Goal: Obtain resource: Download file/media

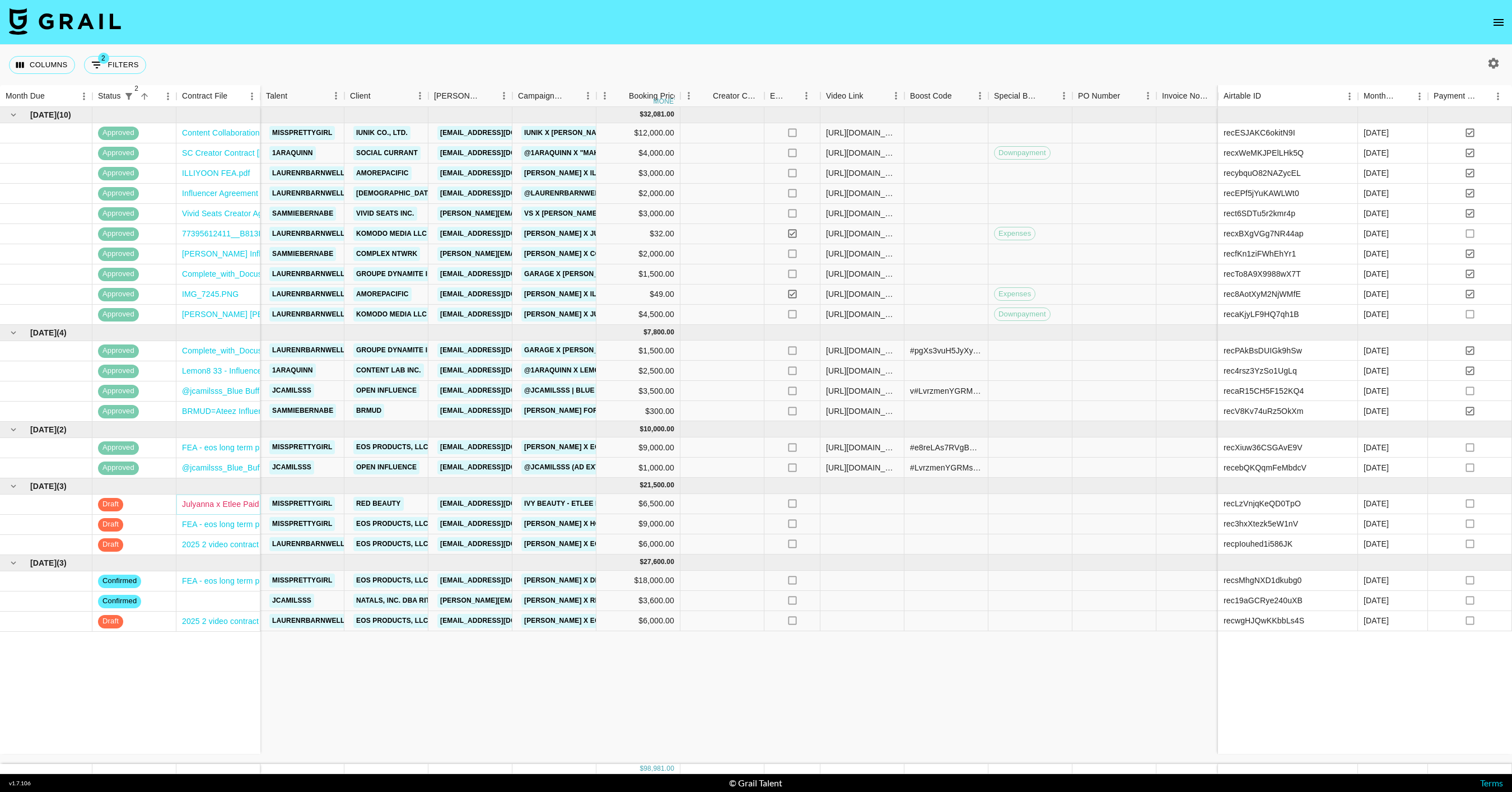
click at [249, 499] on link "Julyanna x Etlee Paid Partnership_SIGNED.pdf" at bounding box center [266, 504] width 169 height 11
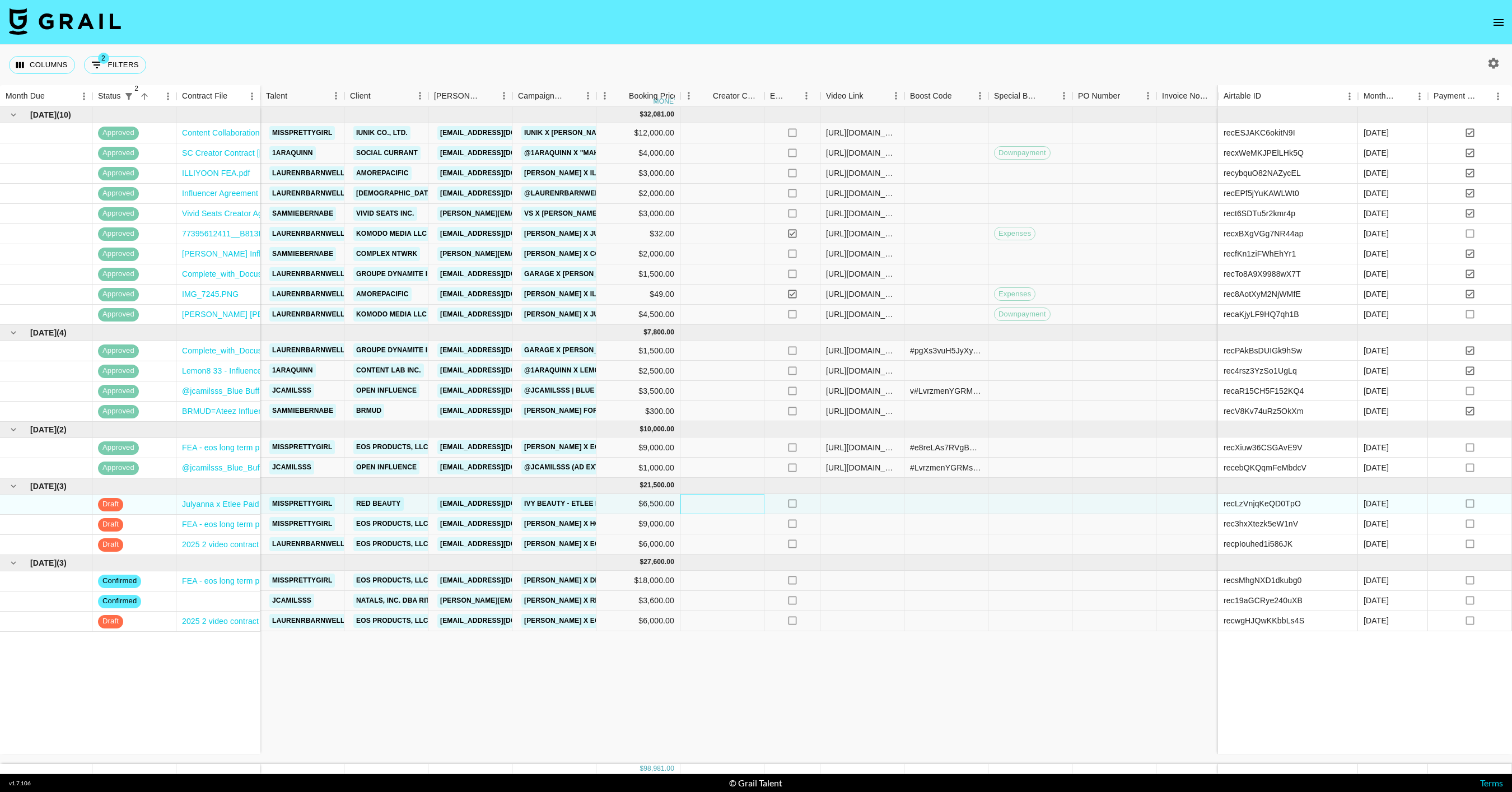
click at [722, 504] on div at bounding box center [722, 504] width 84 height 20
click at [852, 504] on div at bounding box center [862, 504] width 84 height 20
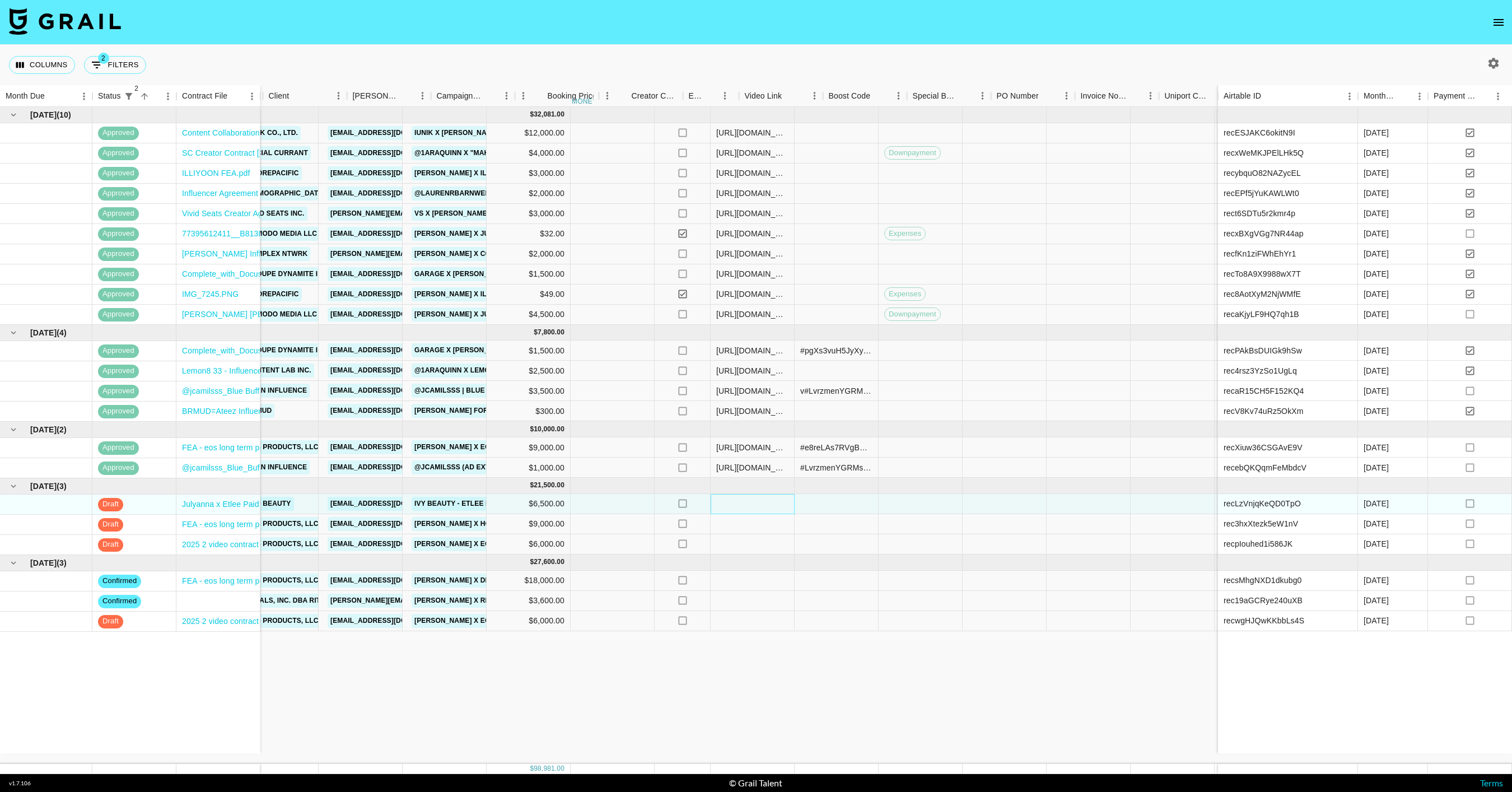
scroll to position [0, 319]
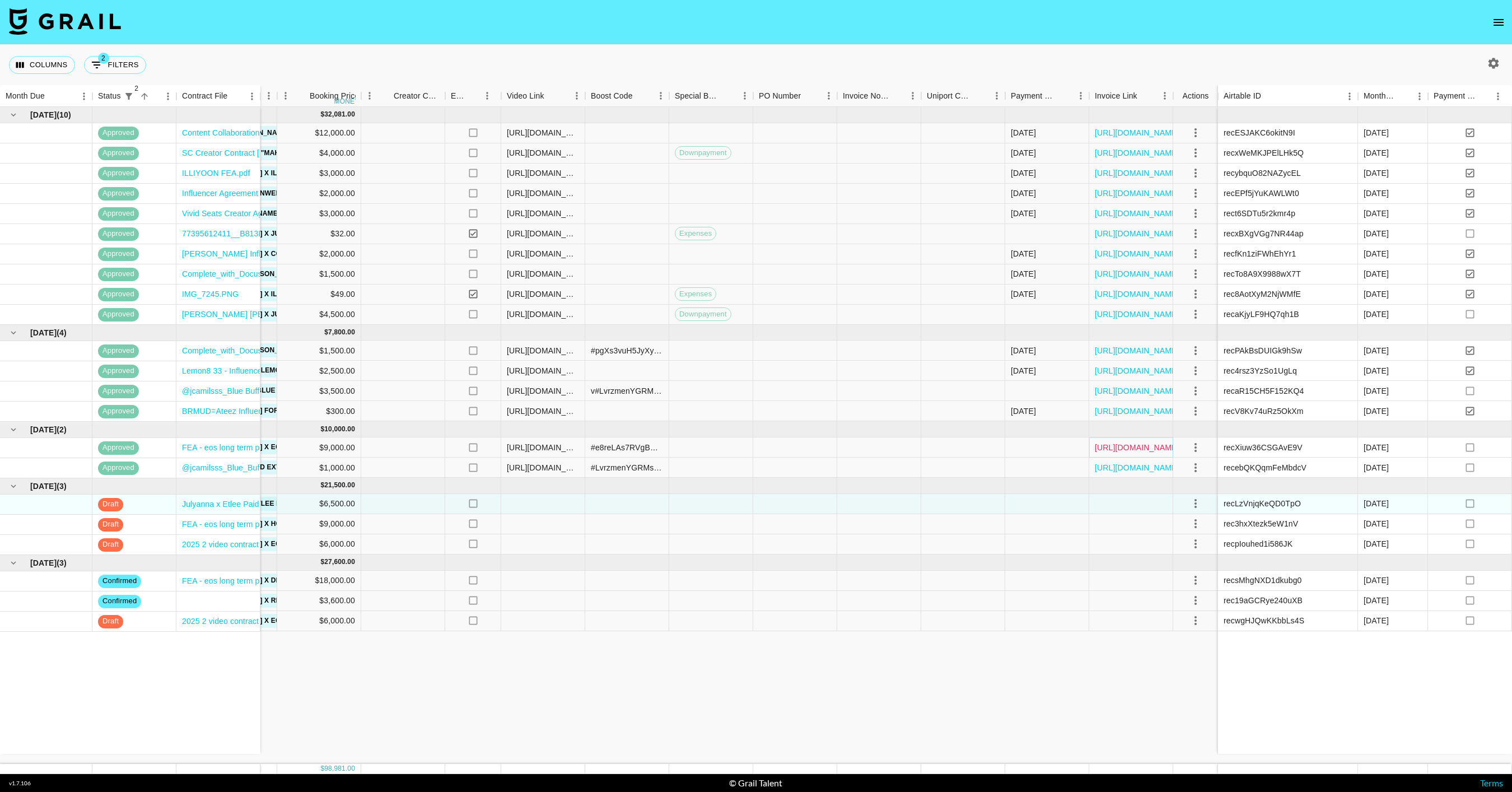
click at [1151, 447] on link "[URL][DOMAIN_NAME]" at bounding box center [1136, 447] width 85 height 11
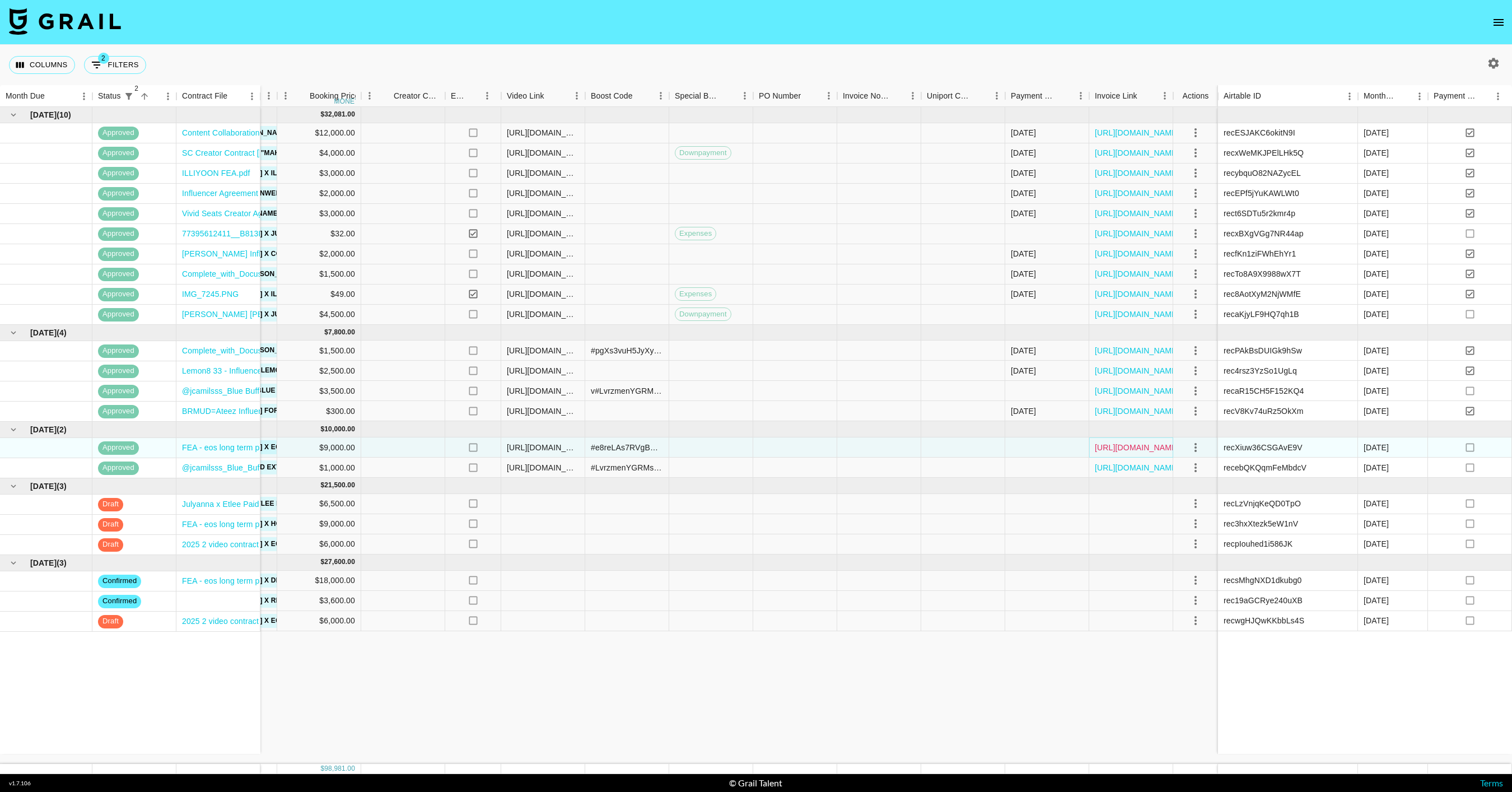
scroll to position [0, 0]
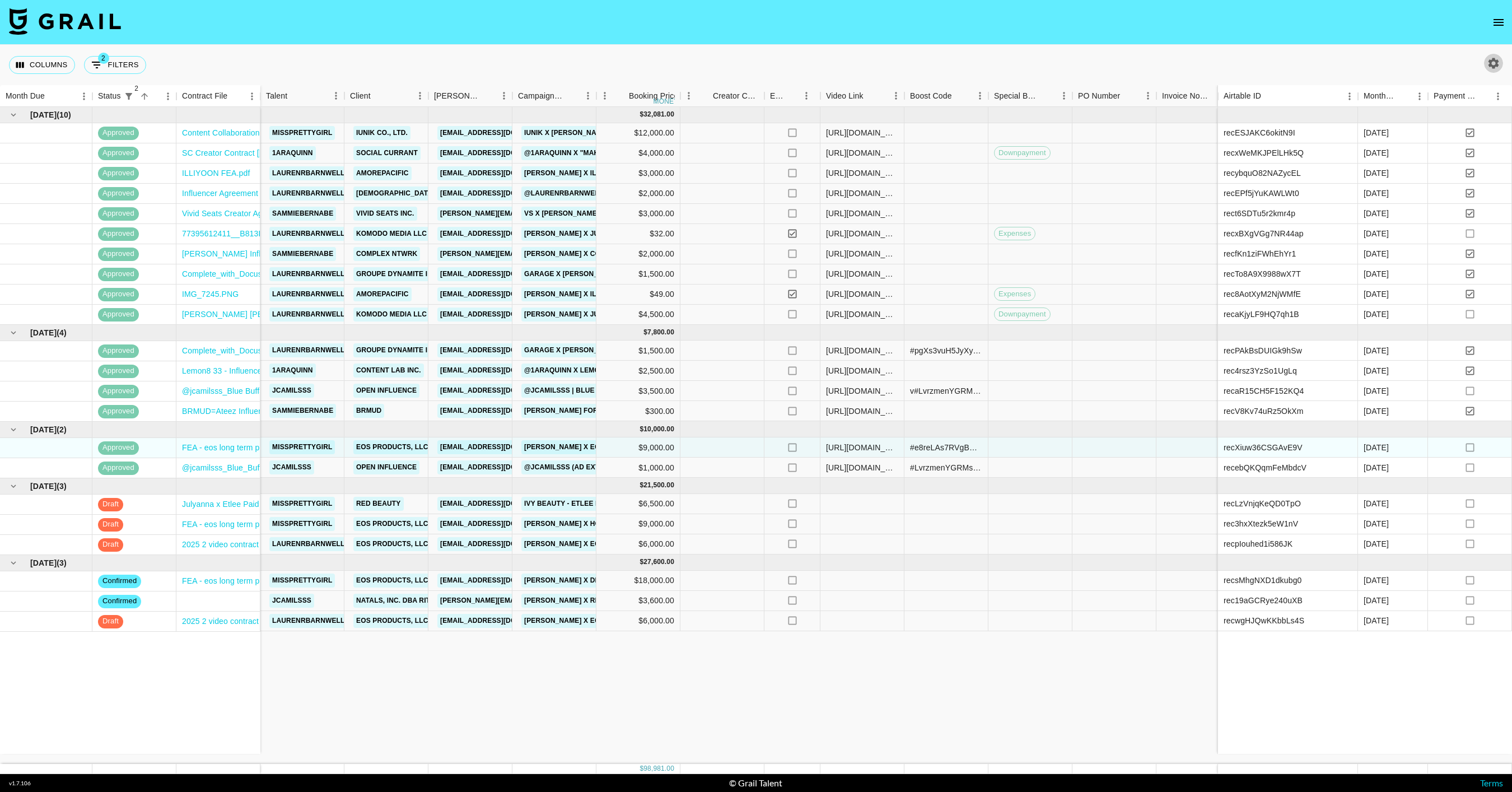
click at [1495, 66] on icon "button" at bounding box center [1494, 63] width 11 height 11
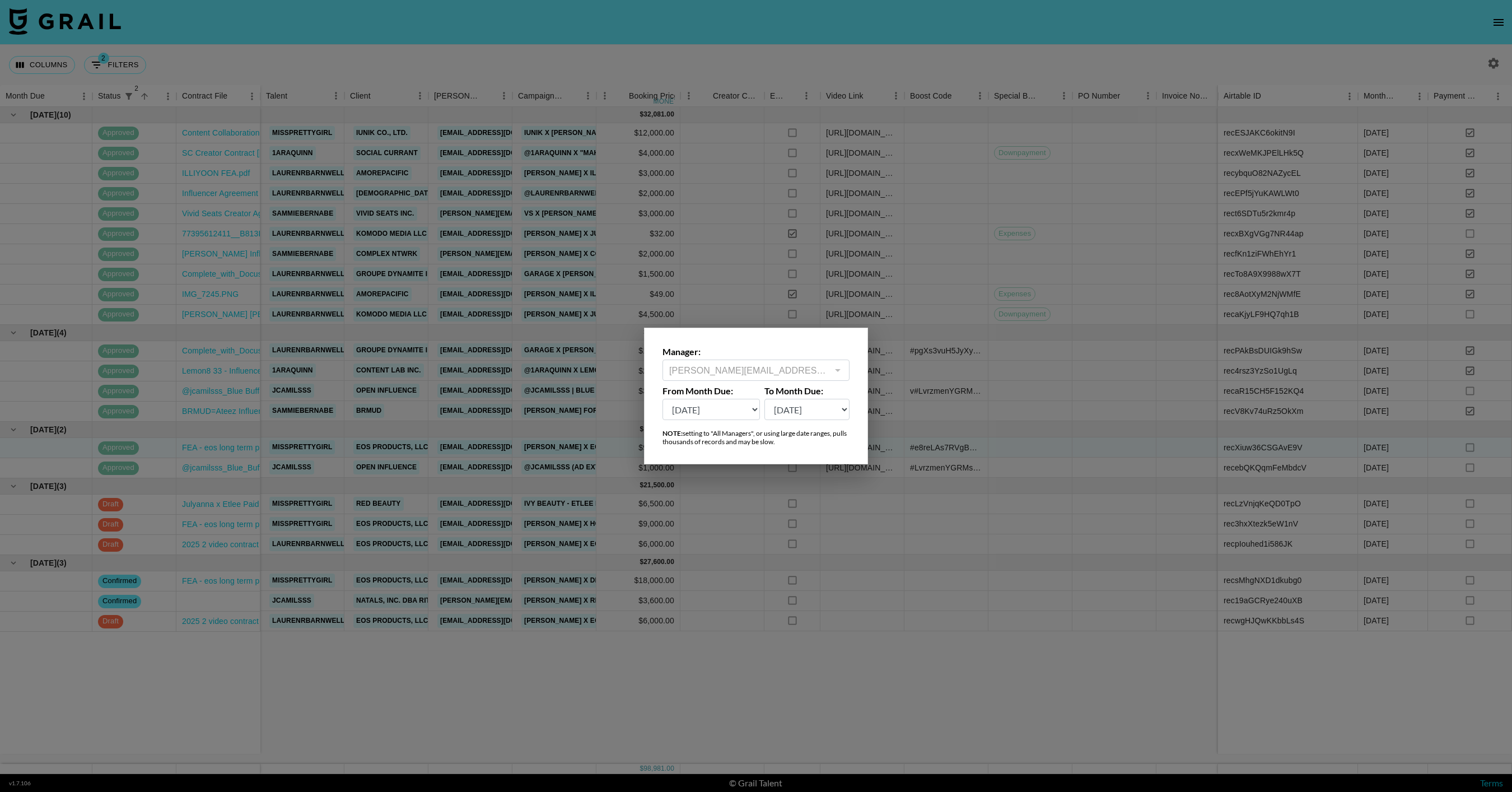
click at [719, 409] on select "[DATE] Sep '[DATE] [DATE] '[DATE] May '[DATE] Mar '[DATE] Jan '[DATE] Nov '[DAT…" at bounding box center [711, 409] width 97 height 21
select select "[DATE]"
click at [662, 399] on select "[DATE] Sep '[DATE] [DATE] '[DATE] May '[DATE] Mar '[DATE] Jan '[DATE] Nov '[DAT…" at bounding box center [711, 409] width 97 height 21
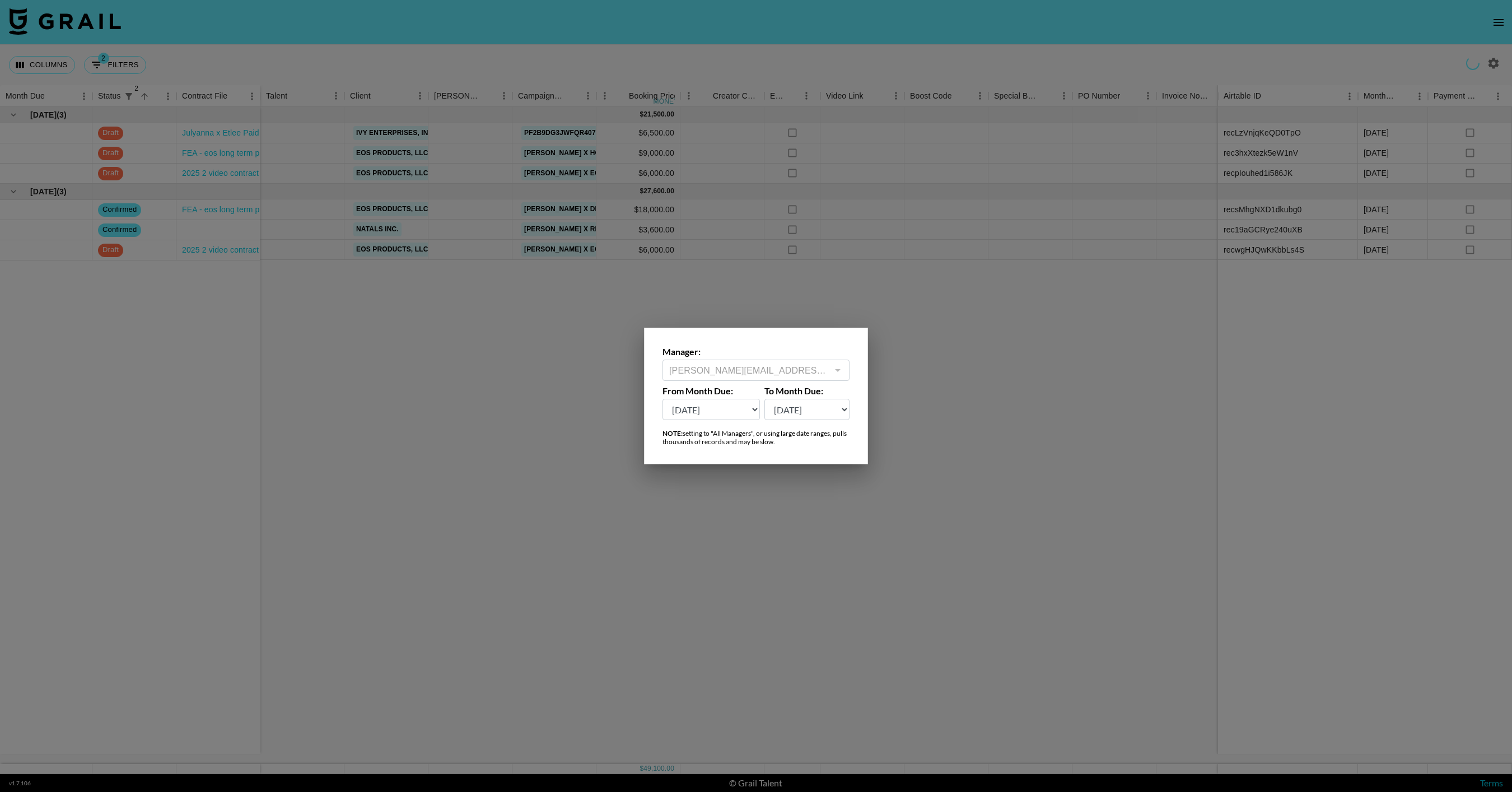
click at [730, 687] on div at bounding box center [756, 396] width 1512 height 792
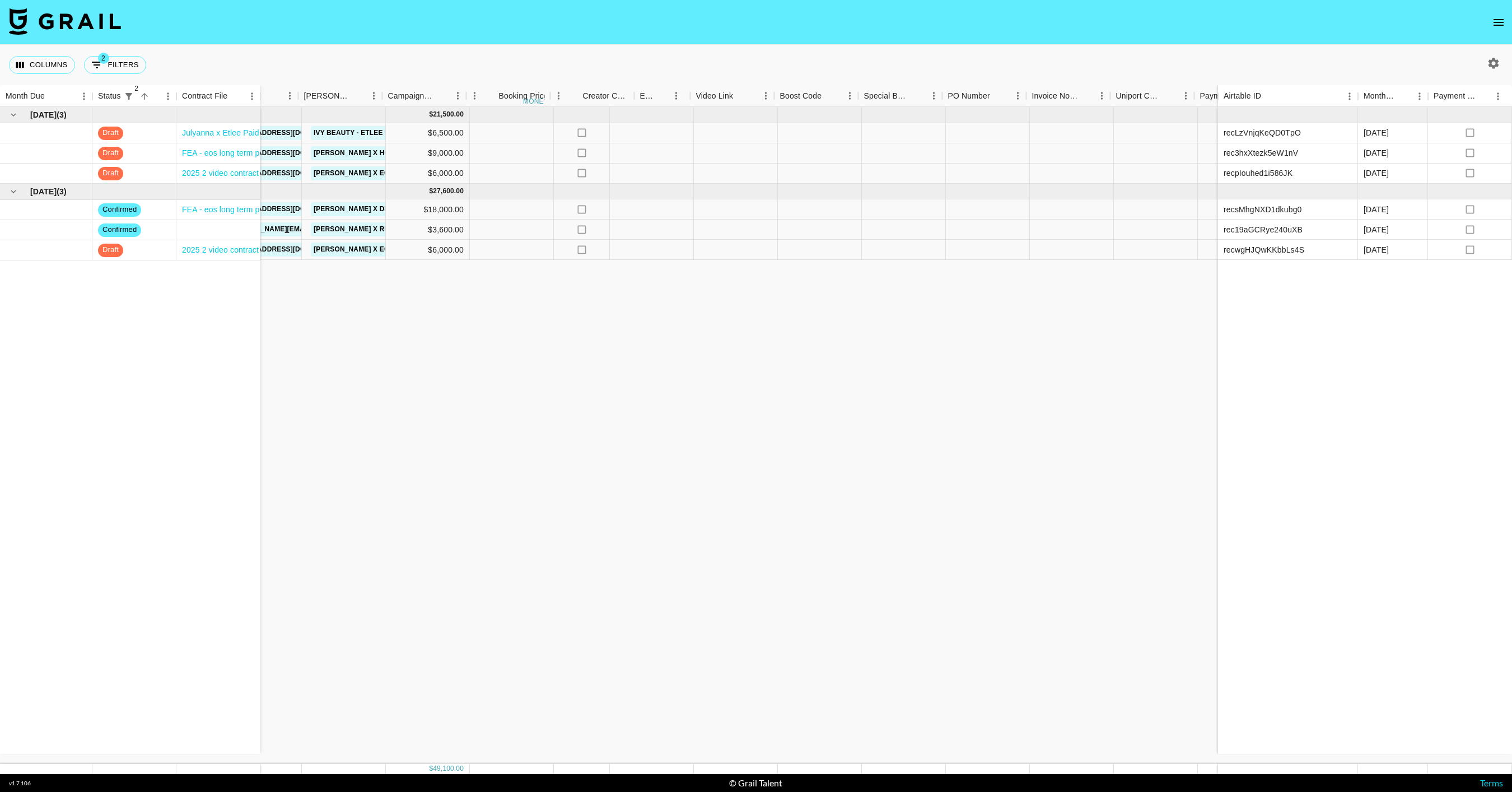
scroll to position [0, 219]
click at [633, 136] on div at bounding box center [643, 134] width 84 height 20
